Goal: Task Accomplishment & Management: Use online tool/utility

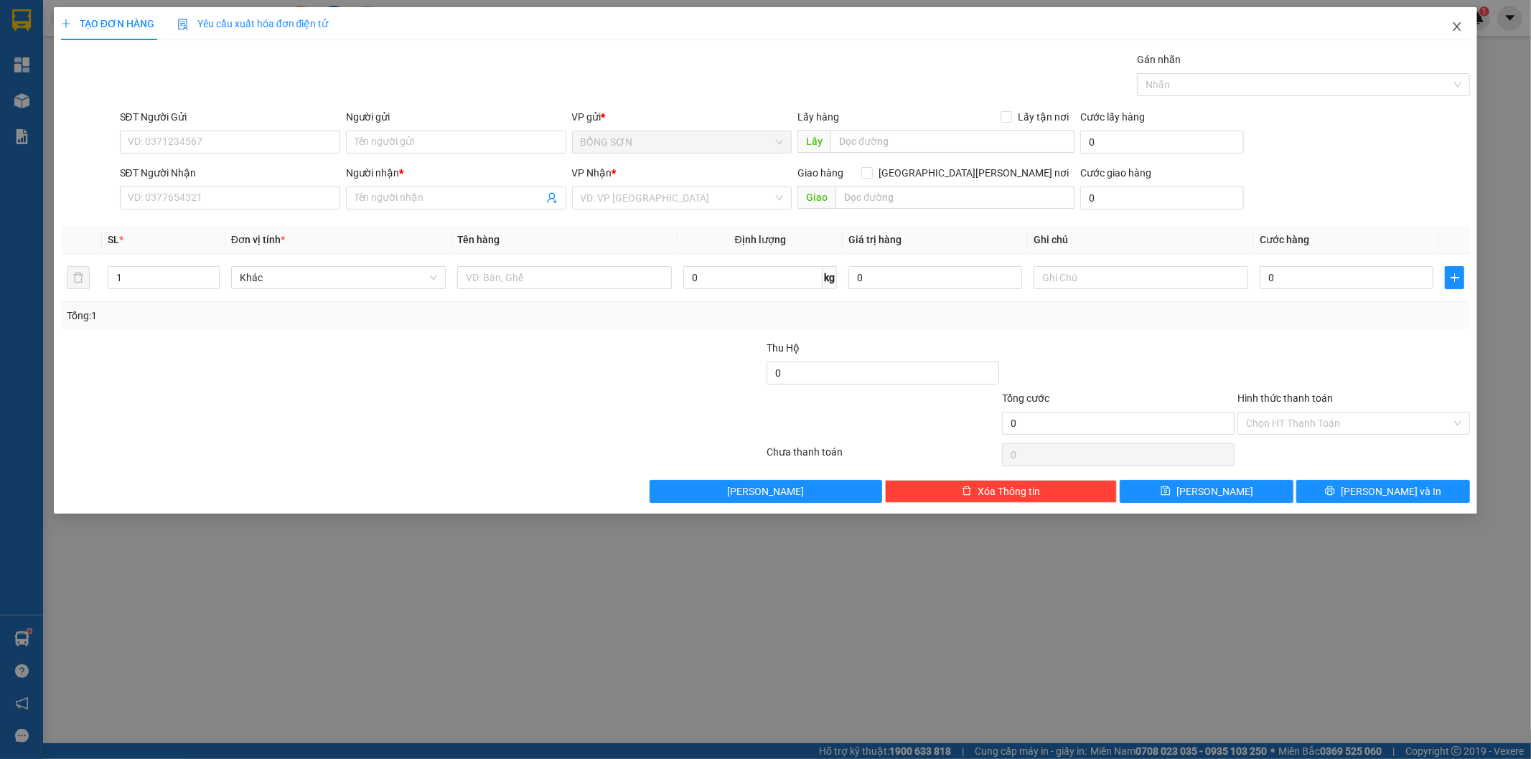
click at [1455, 31] on icon "close" at bounding box center [1457, 26] width 11 height 11
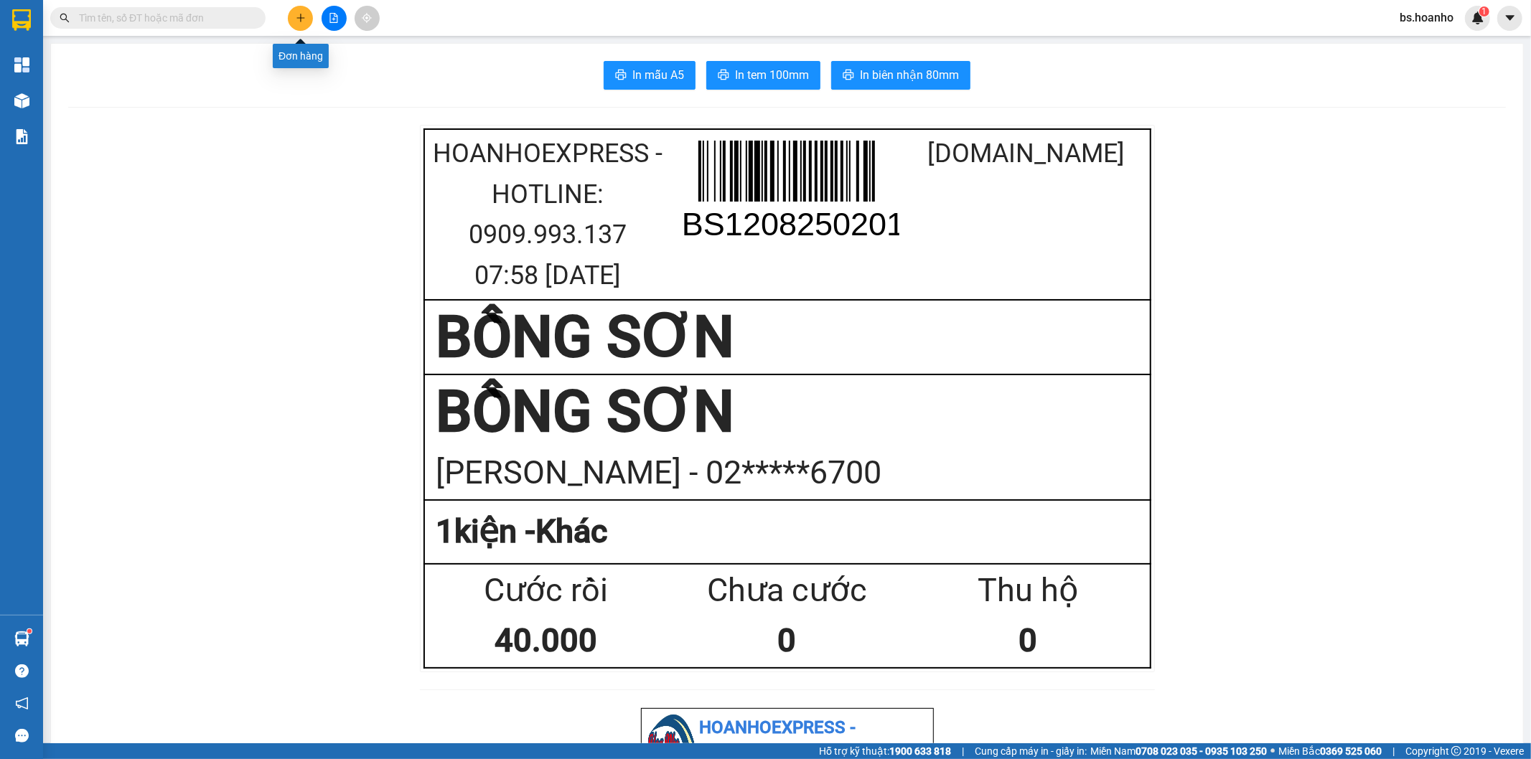
click at [295, 11] on button at bounding box center [300, 18] width 25 height 25
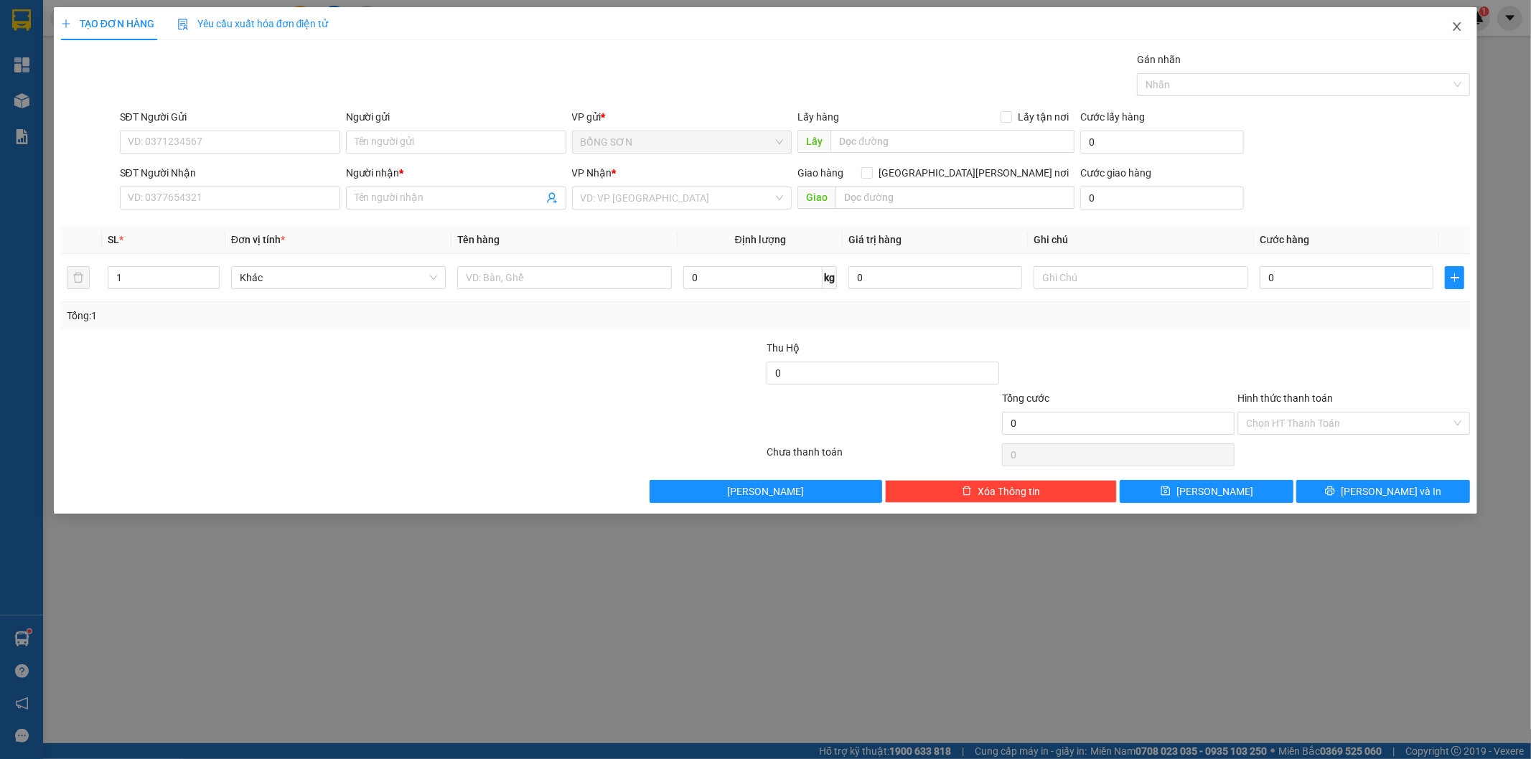
click at [1458, 25] on icon "close" at bounding box center [1457, 26] width 11 height 11
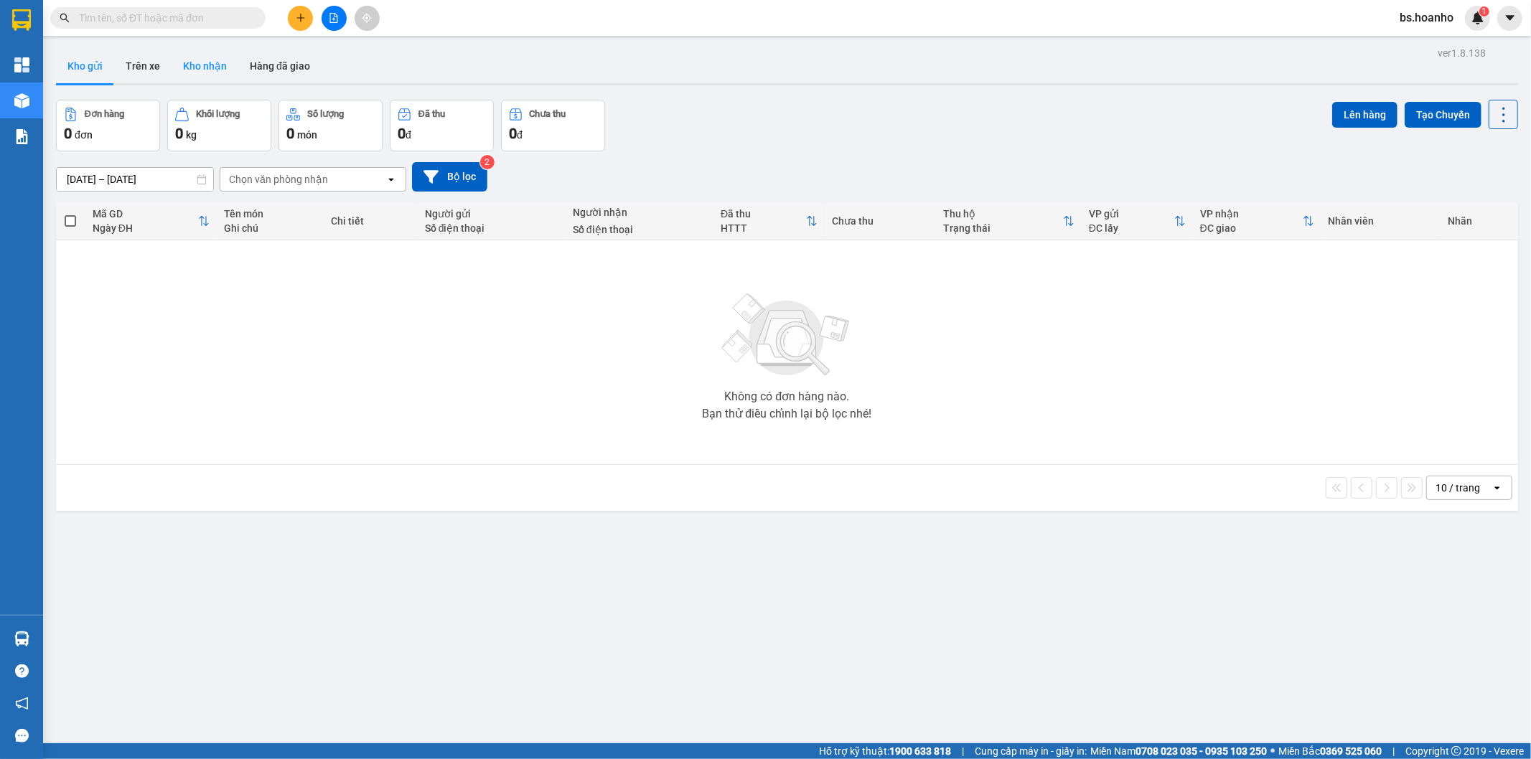
click at [203, 61] on button "Kho nhận" at bounding box center [205, 66] width 67 height 34
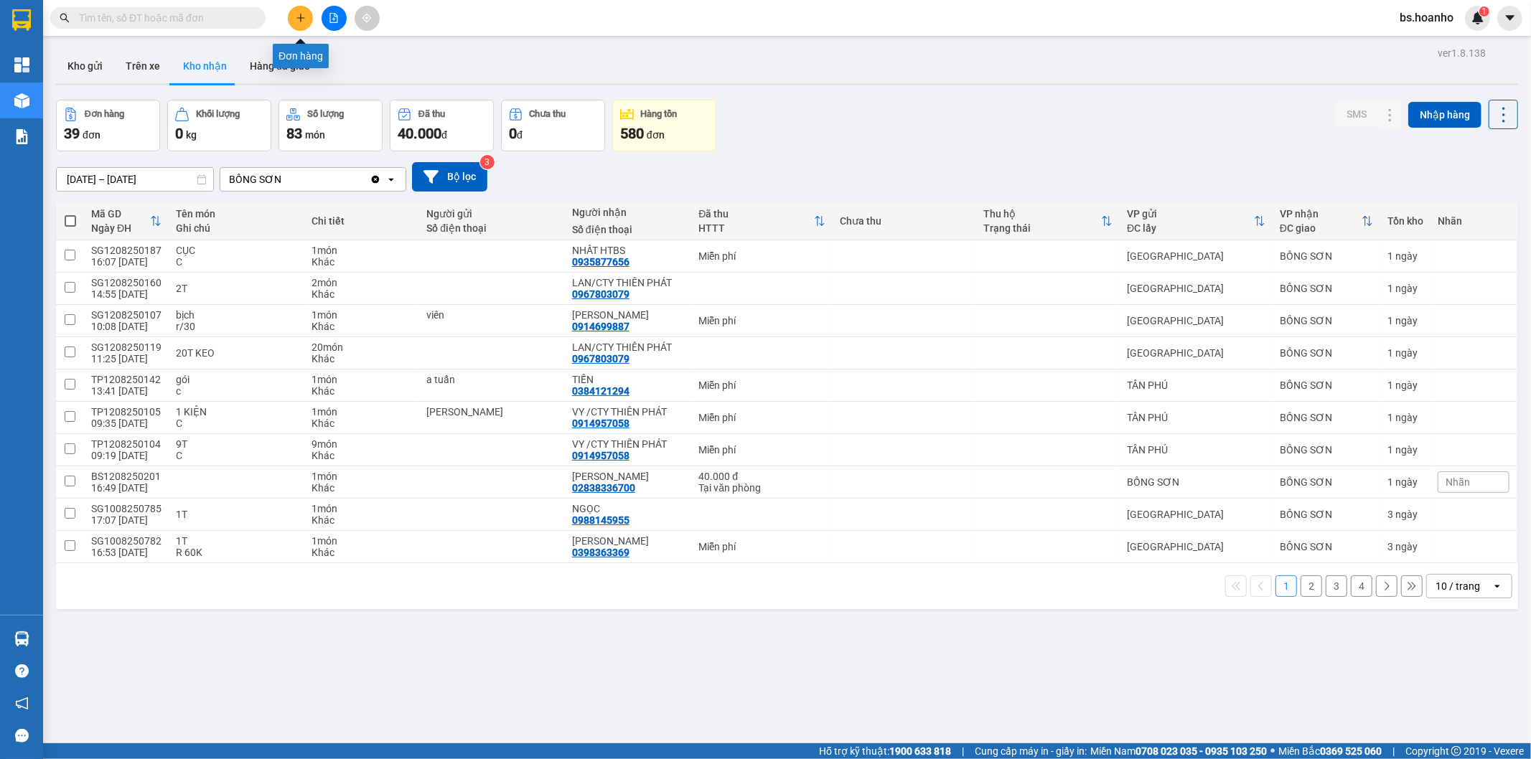
click at [300, 19] on icon "plus" at bounding box center [300, 18] width 1 height 8
